Goal: Task Accomplishment & Management: Use online tool/utility

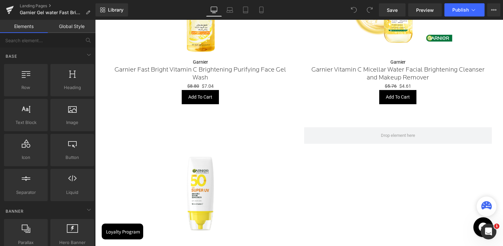
scroll to position [990, 0]
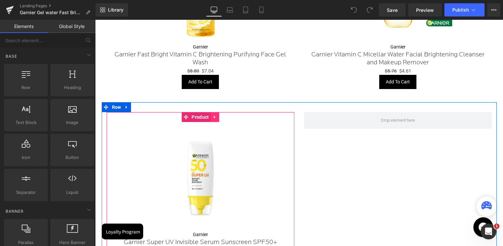
click at [213, 115] on icon at bounding box center [215, 117] width 5 height 5
click at [211, 116] on icon at bounding box center [210, 117] width 5 height 5
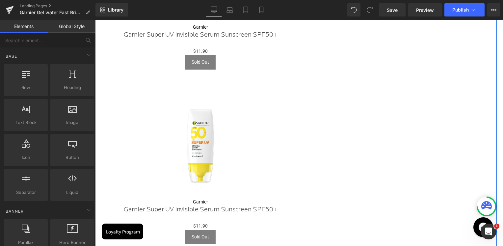
scroll to position [1162, 0]
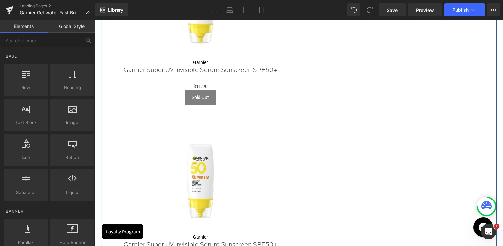
click at [187, 141] on img at bounding box center [200, 178] width 109 height 109
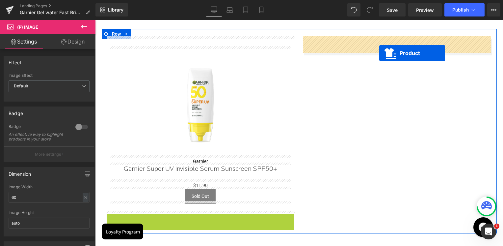
scroll to position [1030, 0]
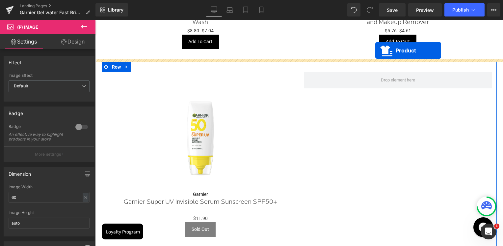
drag, startPoint x: 187, startPoint y: 118, endPoint x: 375, endPoint y: 44, distance: 202.3
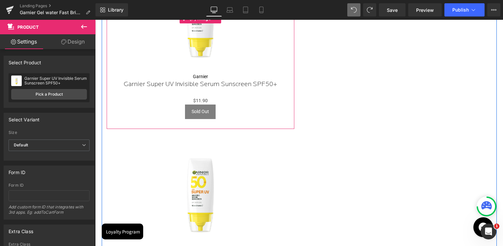
scroll to position [1162, 0]
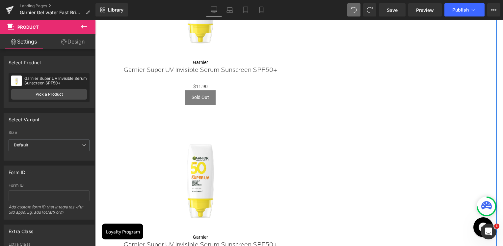
click at [210, 137] on img at bounding box center [200, 178] width 109 height 109
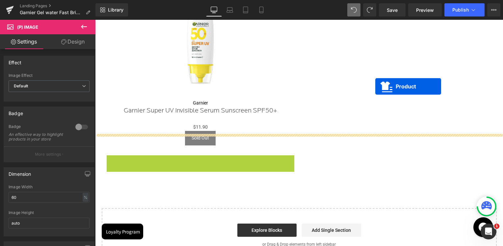
scroll to position [1030, 0]
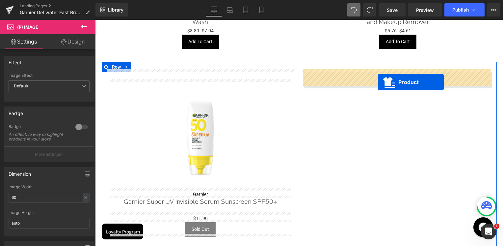
drag, startPoint x: 187, startPoint y: 119, endPoint x: 378, endPoint y: 82, distance: 194.8
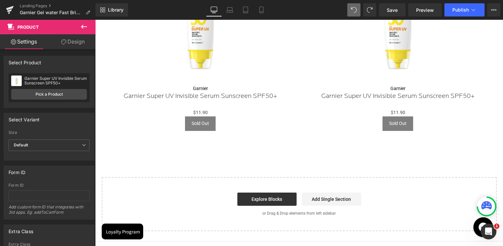
scroll to position [1188, 0]
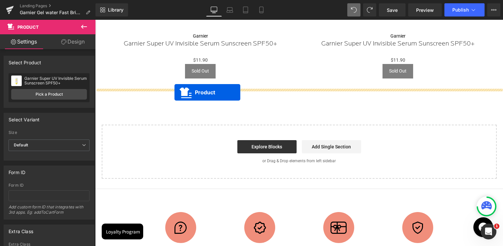
drag, startPoint x: 383, startPoint y: 28, endPoint x: 175, endPoint y: 92, distance: 218.1
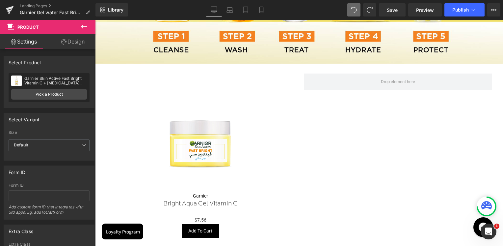
scroll to position [661, 0]
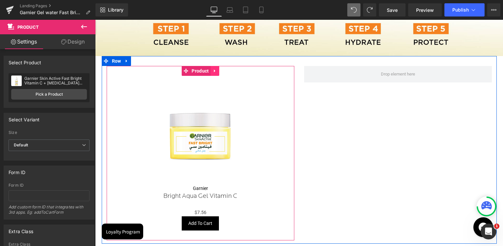
click at [215, 70] on icon at bounding box center [215, 70] width 5 height 5
click at [210, 70] on icon at bounding box center [210, 70] width 5 height 5
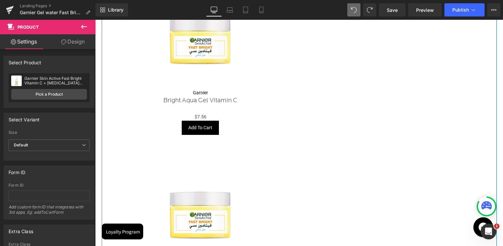
scroll to position [754, 0]
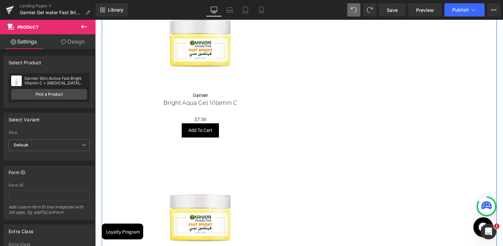
click at [193, 185] on img at bounding box center [200, 211] width 109 height 109
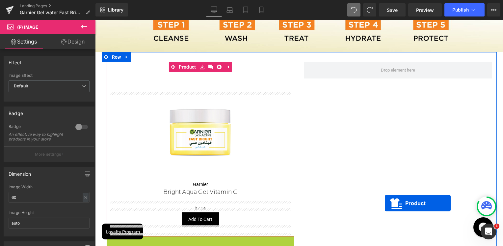
scroll to position [622, 0]
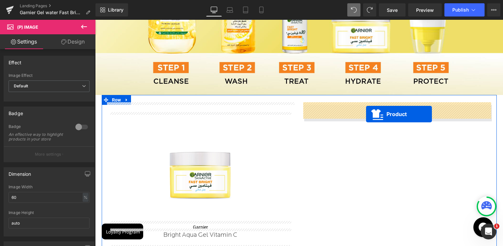
drag, startPoint x: 186, startPoint y: 148, endPoint x: 366, endPoint y: 114, distance: 182.5
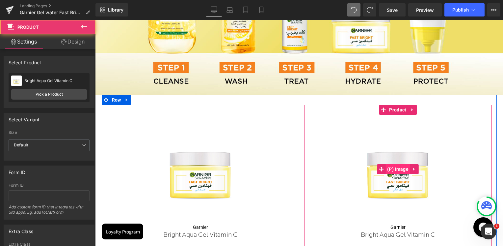
click at [399, 167] on span "(P) Image" at bounding box center [398, 169] width 25 height 10
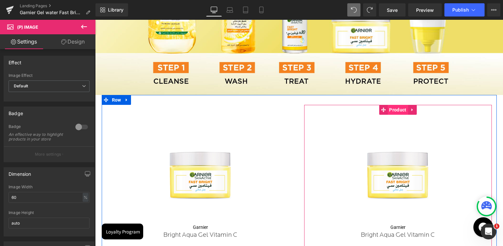
click at [396, 108] on span "Product" at bounding box center [398, 110] width 20 height 10
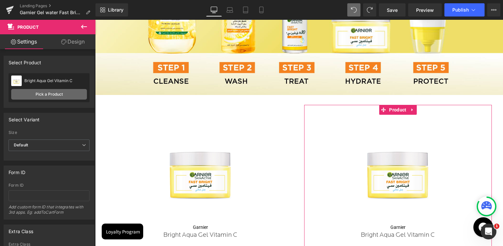
click at [71, 98] on link "Pick a Product" at bounding box center [49, 94] width 76 height 11
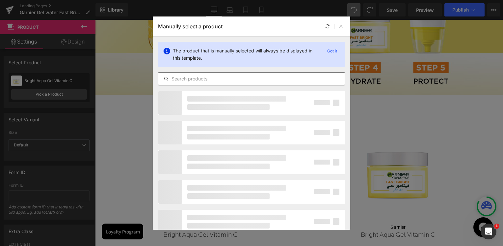
click at [214, 79] on input "text" at bounding box center [251, 79] width 186 height 8
paste input "Water Gel & Fast Bright Routine Bundle"
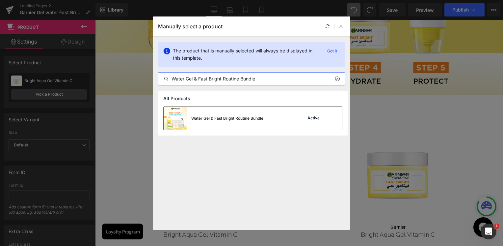
type input "Water Gel & Fast Bright Routine Bundle"
click at [239, 119] on div "Water Gel & Fast Bright Routine Bundle" at bounding box center [227, 118] width 72 height 6
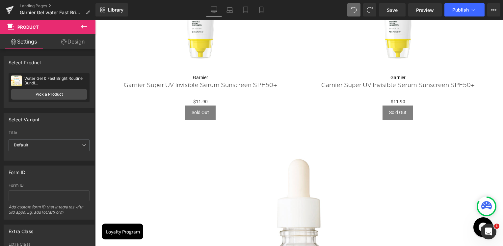
scroll to position [1182, 0]
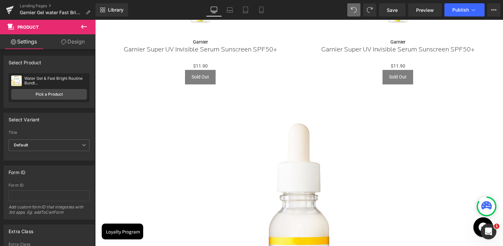
click at [369, 155] on img at bounding box center [299, 227] width 241 height 241
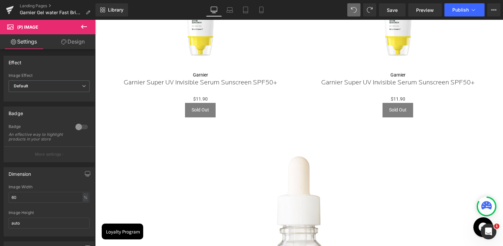
scroll to position [1051, 0]
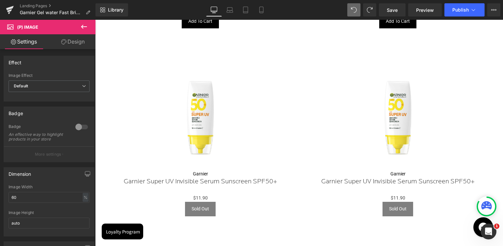
click at [240, 122] on img at bounding box center [200, 115] width 109 height 109
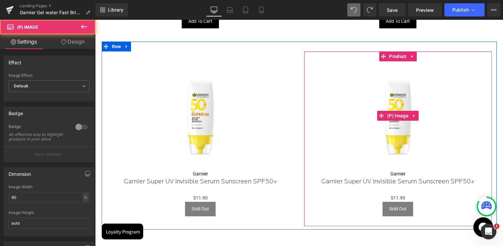
click at [368, 95] on img at bounding box center [398, 115] width 109 height 109
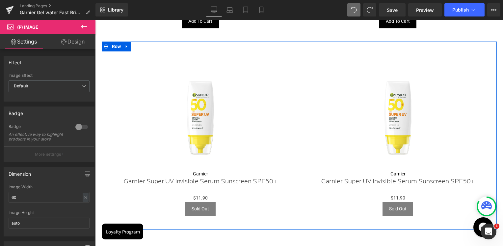
click at [227, 90] on img at bounding box center [200, 115] width 109 height 109
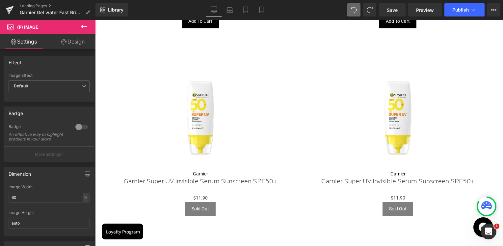
scroll to position [1182, 0]
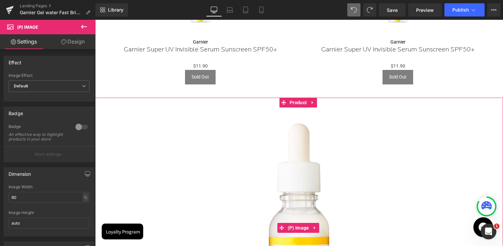
click at [306, 163] on img at bounding box center [299, 227] width 241 height 241
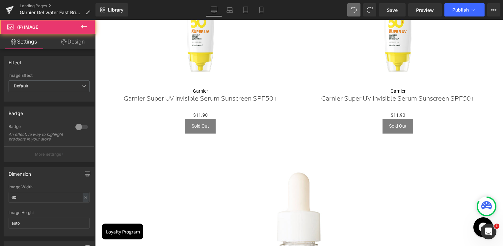
scroll to position [1018, 0]
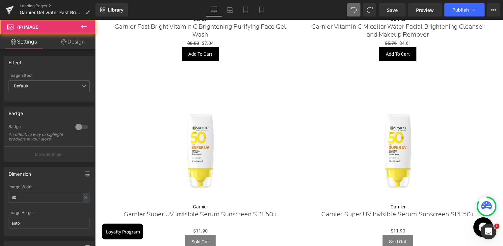
click at [213, 102] on img at bounding box center [200, 148] width 109 height 109
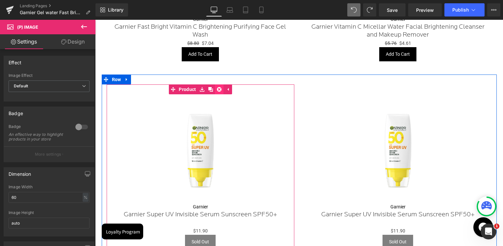
click at [218, 89] on icon at bounding box center [219, 89] width 5 height 5
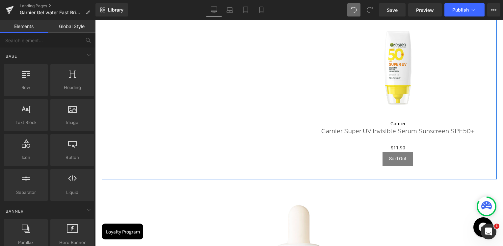
scroll to position [1215, 0]
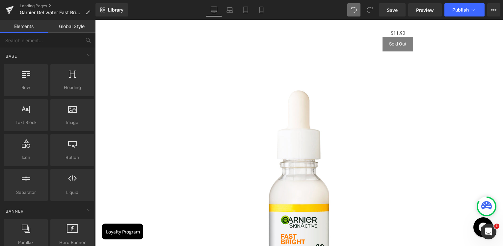
click at [276, 110] on img at bounding box center [299, 194] width 241 height 241
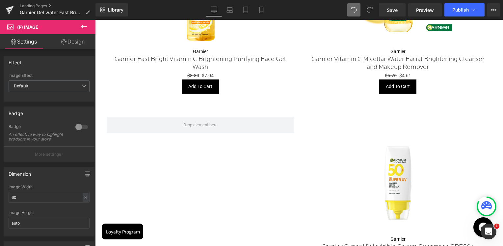
scroll to position [985, 0]
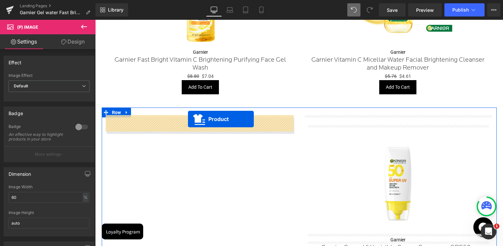
drag, startPoint x: 284, startPoint y: 67, endPoint x: 188, endPoint y: 119, distance: 109.2
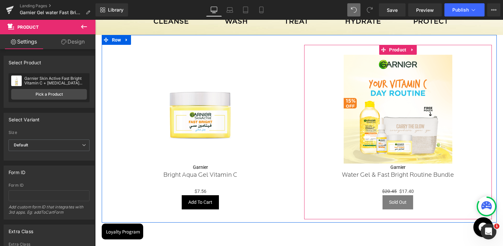
scroll to position [622, 0]
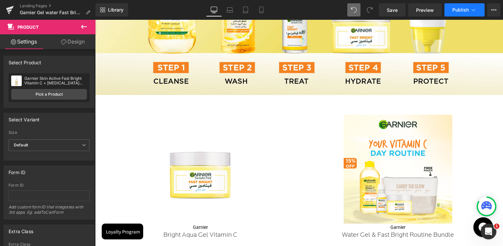
click at [455, 11] on span "Publish" at bounding box center [460, 9] width 16 height 5
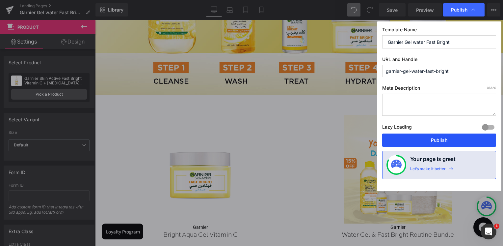
click at [438, 140] on button "Publish" at bounding box center [439, 139] width 114 height 13
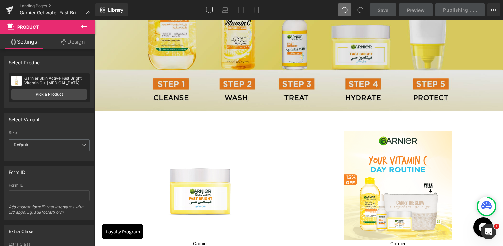
scroll to position [655, 0]
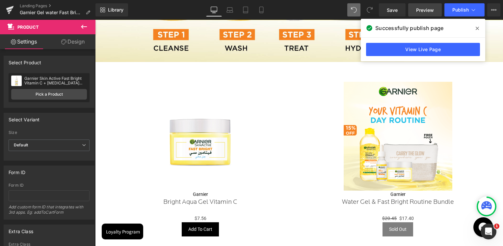
click at [424, 12] on span "Preview" at bounding box center [425, 10] width 18 height 7
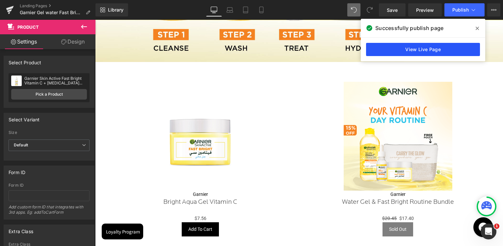
click at [426, 53] on link "View Live Page" at bounding box center [423, 49] width 114 height 13
